Goal: Information Seeking & Learning: Learn about a topic

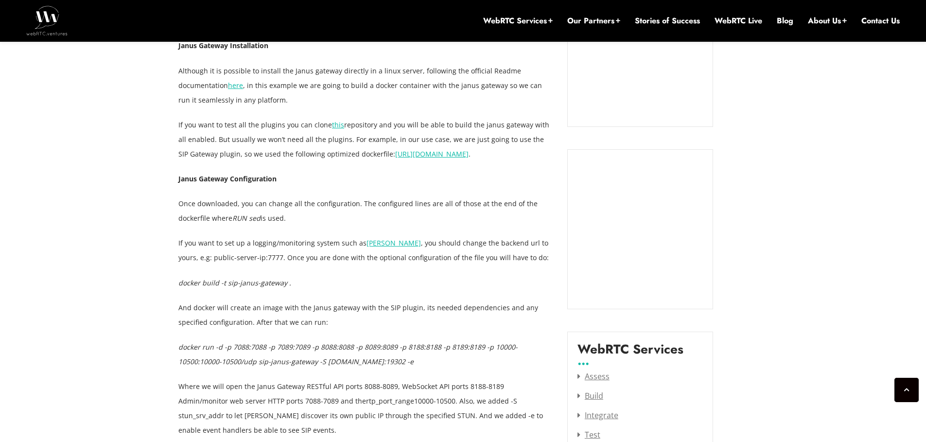
scroll to position [1031, 0]
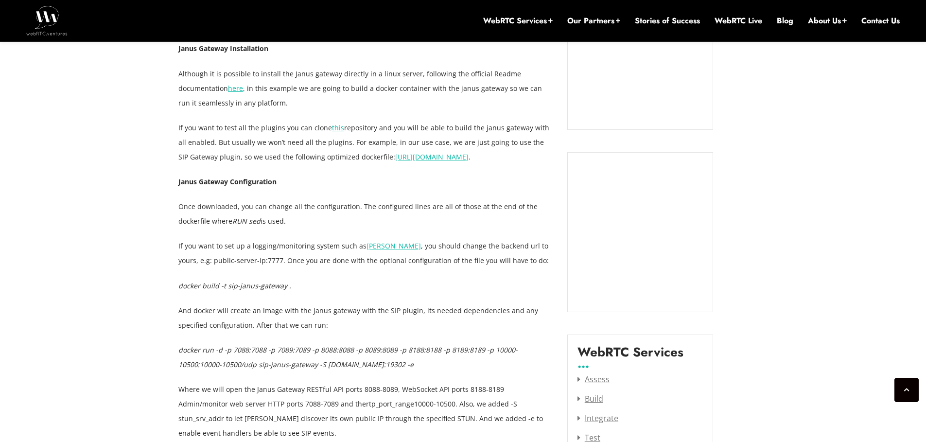
drag, startPoint x: 185, startPoint y: 205, endPoint x: 224, endPoint y: 212, distance: 39.5
click at [264, 215] on p "Once downloaded, you can change all the configuration. The configured lines are…" at bounding box center [365, 213] width 374 height 29
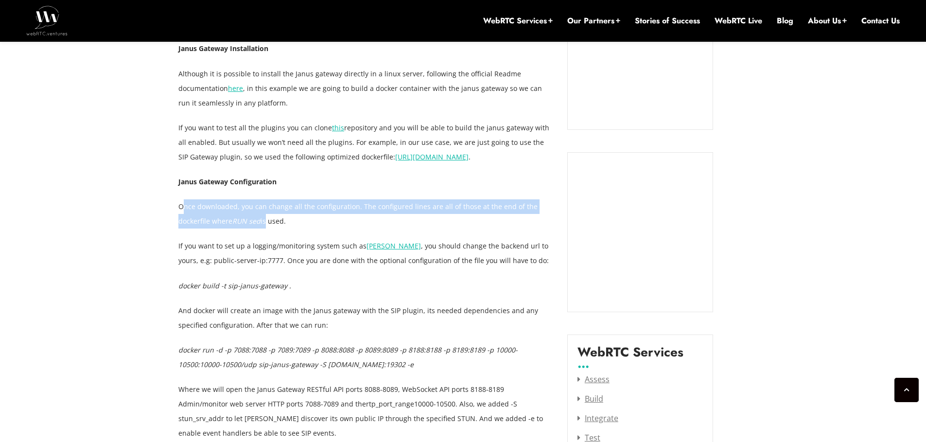
click at [259, 215] on p "Once downloaded, you can change all the configuration. The configured lines are…" at bounding box center [365, 213] width 374 height 29
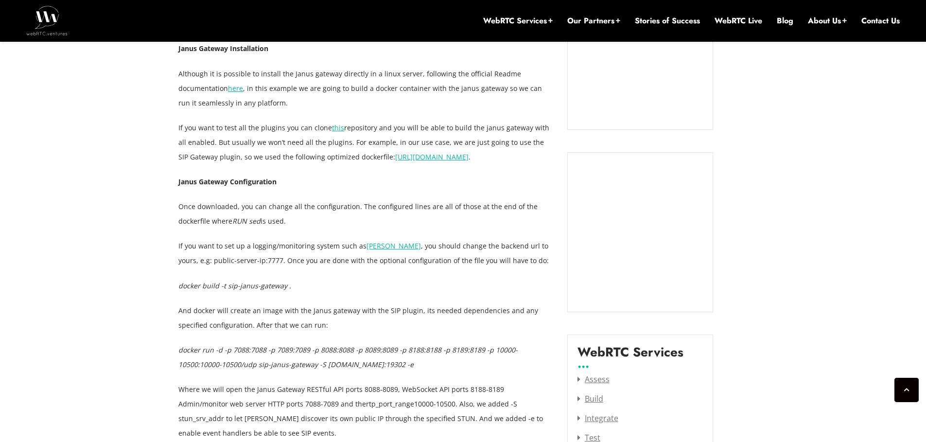
drag, startPoint x: 196, startPoint y: 224, endPoint x: 279, endPoint y: 261, distance: 91.0
click at [279, 261] on p "If you want to set up a logging/monitoring system such as [PERSON_NAME] , you s…" at bounding box center [365, 253] width 374 height 29
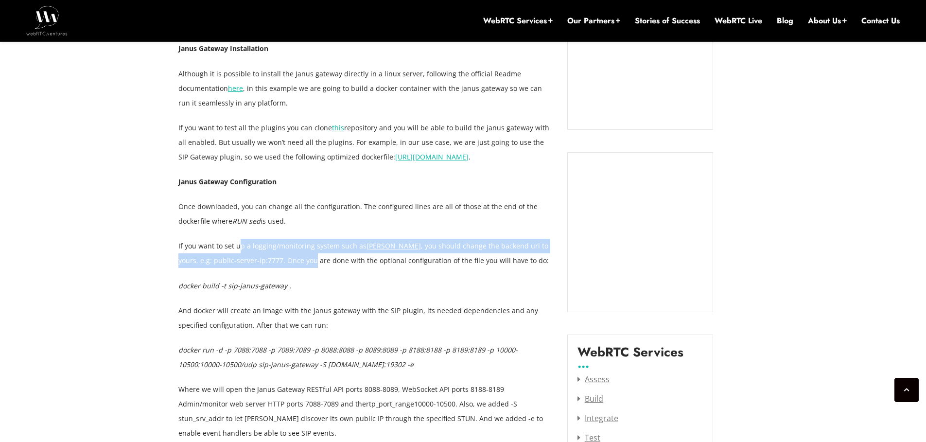
click at [279, 261] on span ", you should change the backend url to yours, e.g: public-server-ip:7777. Once …" at bounding box center [363, 253] width 371 height 24
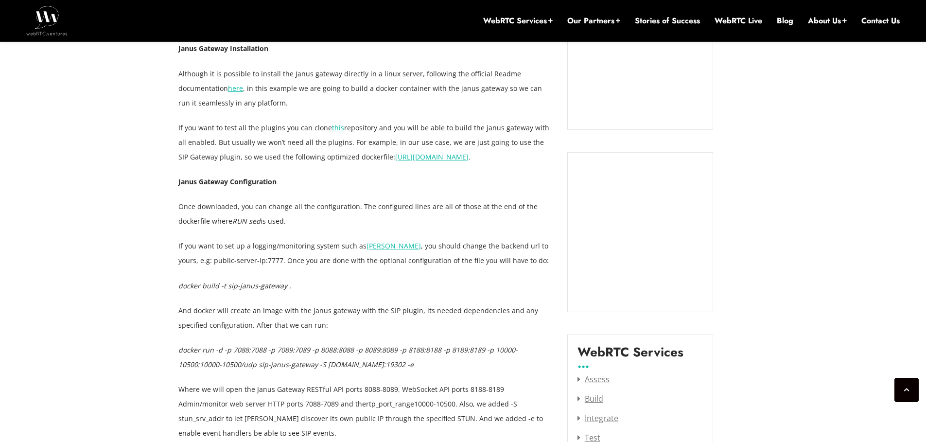
drag, startPoint x: 195, startPoint y: 249, endPoint x: 284, endPoint y: 264, distance: 90.1
click at [284, 264] on p "If you want to set up a logging/monitoring system such as [PERSON_NAME] , you s…" at bounding box center [365, 253] width 374 height 29
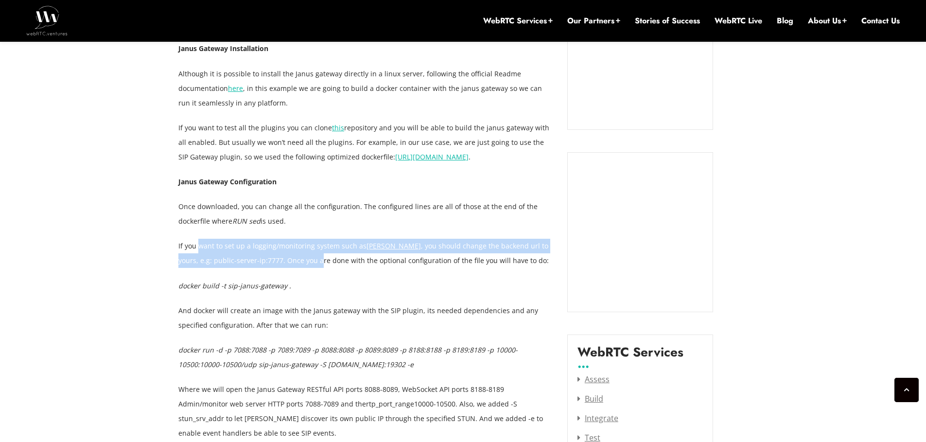
click at [284, 264] on span ", you should change the backend url to yours, e.g: public-server-ip:7777. Once …" at bounding box center [363, 253] width 371 height 24
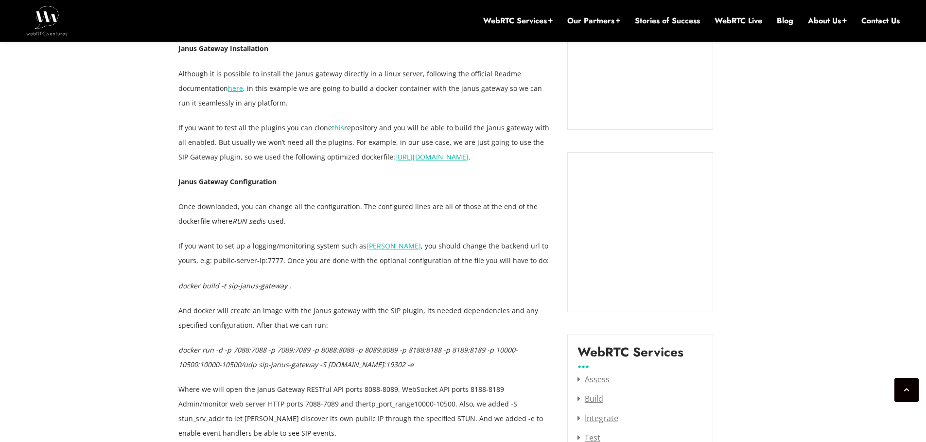
drag, startPoint x: 483, startPoint y: 232, endPoint x: 493, endPoint y: 241, distance: 13.1
click at [505, 265] on p "If you want to set up a logging/monitoring system such as [PERSON_NAME] , you s…" at bounding box center [365, 253] width 374 height 29
drag, startPoint x: 285, startPoint y: 208, endPoint x: 342, endPoint y: 214, distance: 56.8
click at [342, 214] on p "Once downloaded, you can change all the configuration. The configured lines are…" at bounding box center [365, 213] width 374 height 29
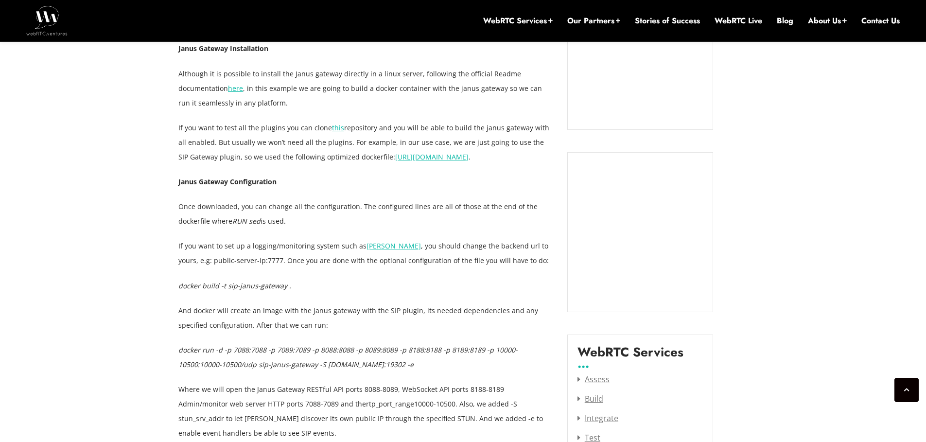
click at [224, 207] on span "Once downloaded, you can change all the configuration. The configured lines are…" at bounding box center [357, 214] width 359 height 24
drag, startPoint x: 215, startPoint y: 204, endPoint x: 329, endPoint y: 208, distance: 113.8
click at [329, 208] on span "Once downloaded, you can change all the configuration. The configured lines are…" at bounding box center [357, 214] width 359 height 24
click at [487, 163] on p "If you want to test all the plugins you can clone this repository and you will …" at bounding box center [365, 143] width 374 height 44
click at [408, 186] on p "Janus Gateway Configuration" at bounding box center [365, 182] width 374 height 15
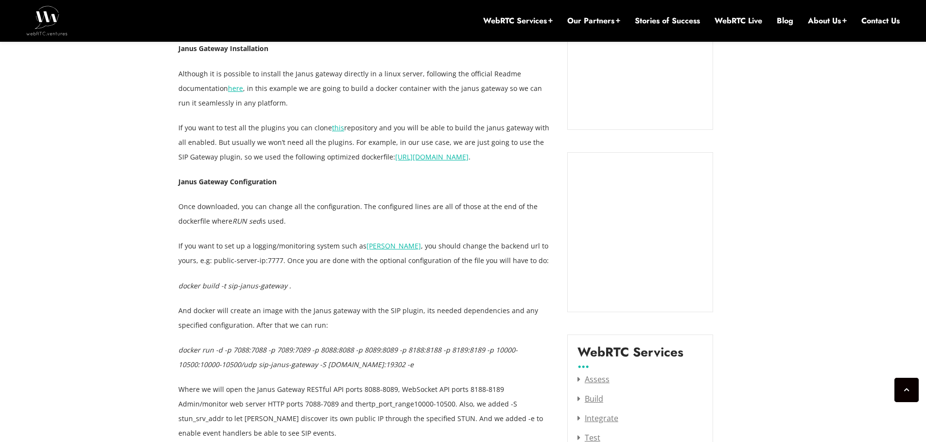
click at [334, 129] on span "this" at bounding box center [338, 127] width 12 height 9
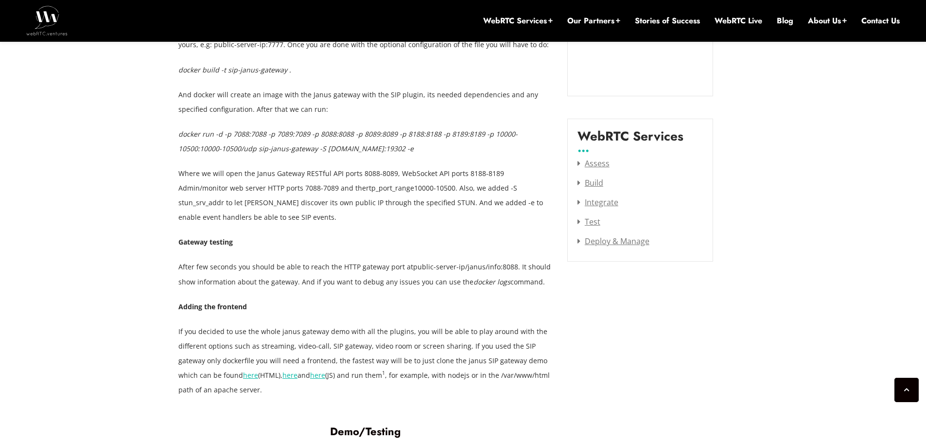
scroll to position [1225, 0]
